Goal: Contribute content: Add original content to the website for others to see

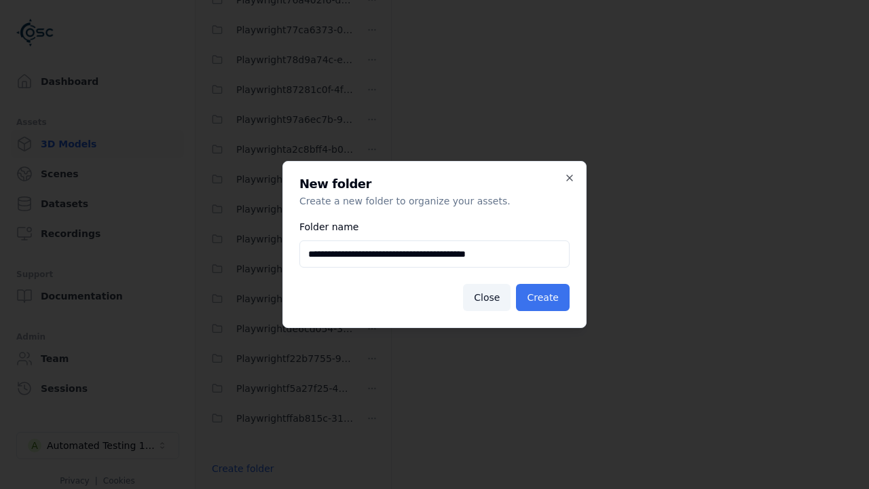
type input "**********"
click at [545, 297] on button "Create" at bounding box center [543, 297] width 54 height 27
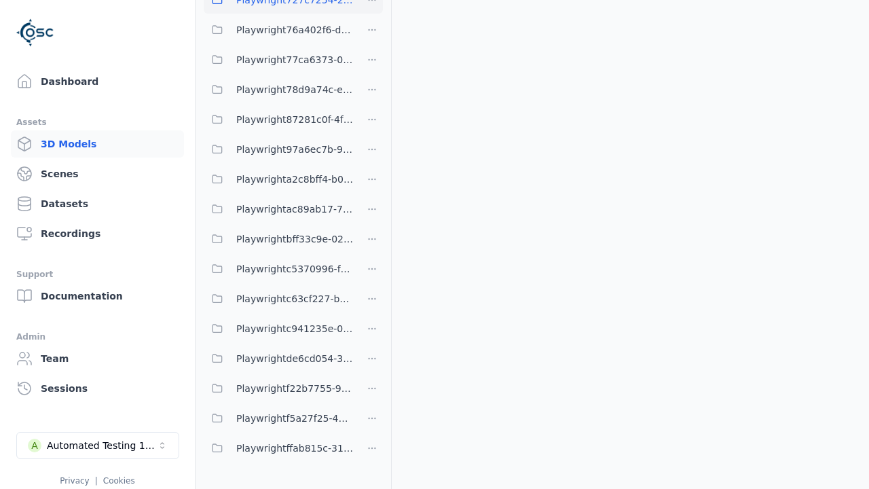
click at [278, 8] on span "Playwright727c7254-2285-4f93-b0d8-fe1172e2b259" at bounding box center [294, 0] width 117 height 16
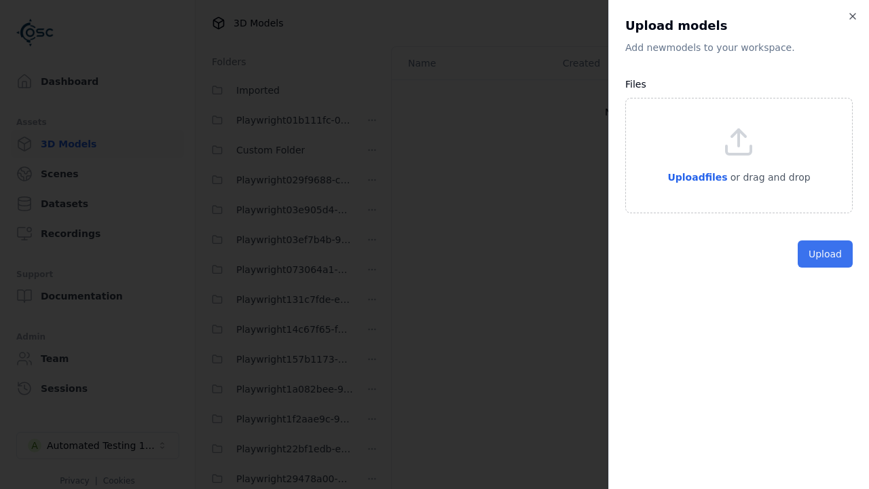
click at [853, 268] on button "Upload" at bounding box center [825, 253] width 55 height 27
